Goal: Task Accomplishment & Management: Complete application form

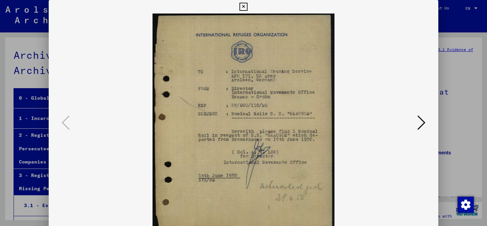
scroll to position [131, 0]
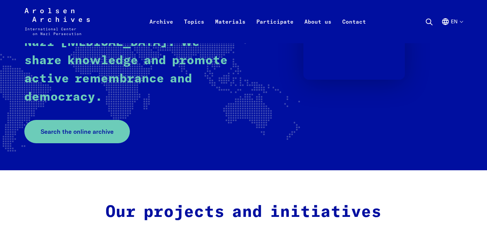
scroll to position [187, 0]
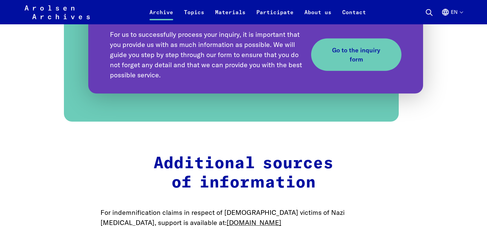
scroll to position [805, 0]
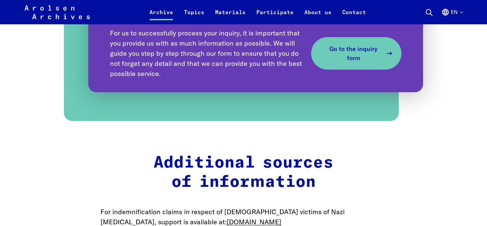
click at [377, 58] on span "Go to the inquiry form" at bounding box center [354, 53] width 58 height 18
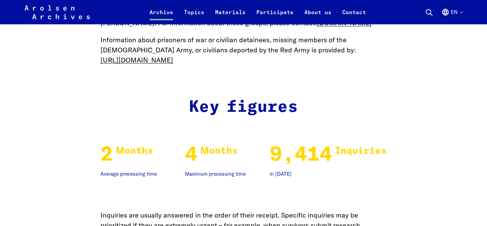
scroll to position [1052, 0]
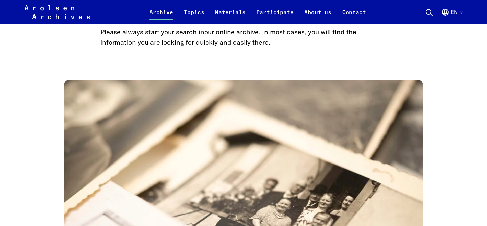
scroll to position [866, 0]
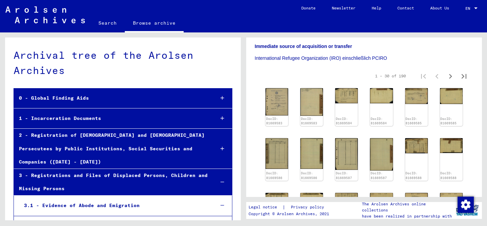
scroll to position [181, 0]
